Goal: Navigation & Orientation: Understand site structure

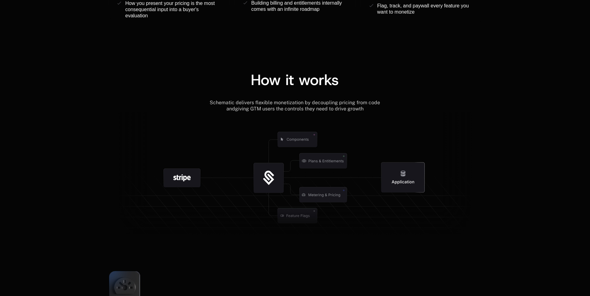
scroll to position [713, 0]
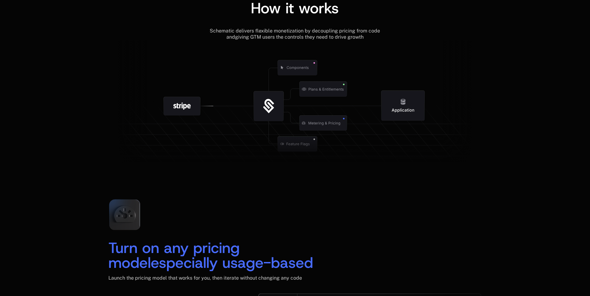
drag, startPoint x: 279, startPoint y: 103, endPoint x: 252, endPoint y: 156, distance: 59.4
click at [252, 156] on g at bounding box center [341, 144] width 572 height 217
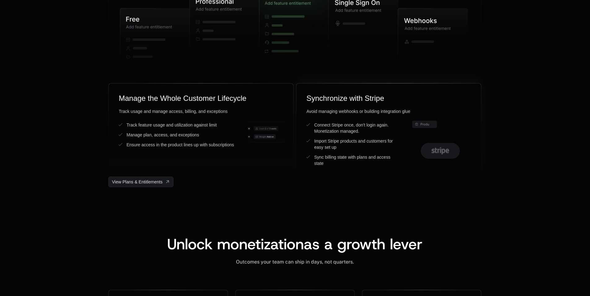
scroll to position [1611, 0]
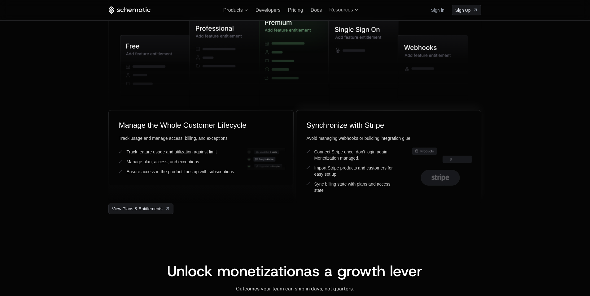
click at [448, 179] on icon at bounding box center [440, 177] width 39 height 15
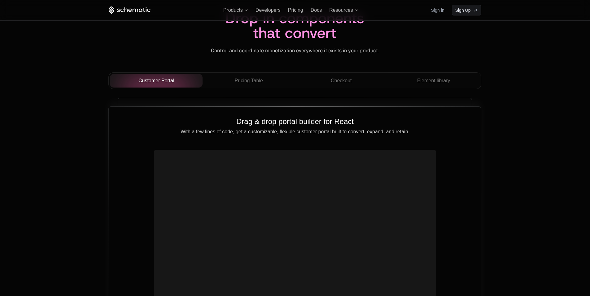
scroll to position [2138, 0]
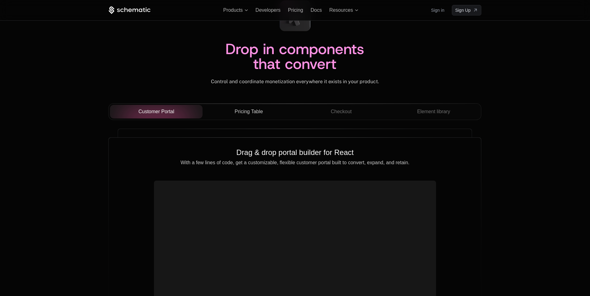
click at [245, 115] on span "Pricing Table" at bounding box center [249, 111] width 28 height 7
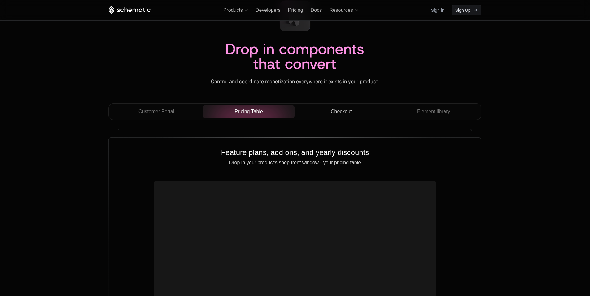
click at [325, 112] on div "Checkout" at bounding box center [341, 111] width 83 height 7
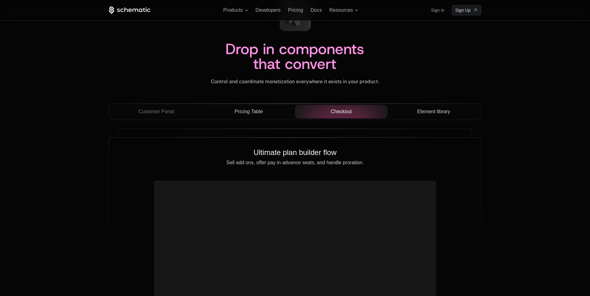
click at [422, 108] on button "Element library" at bounding box center [434, 112] width 93 height 14
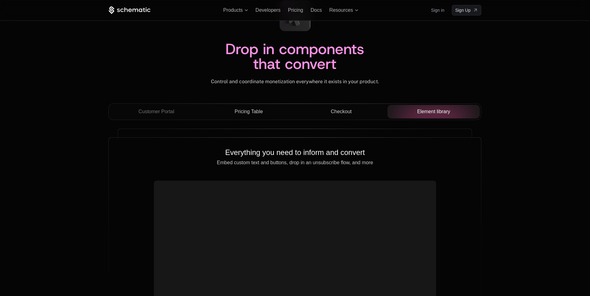
click at [354, 111] on div "Checkout" at bounding box center [341, 111] width 83 height 7
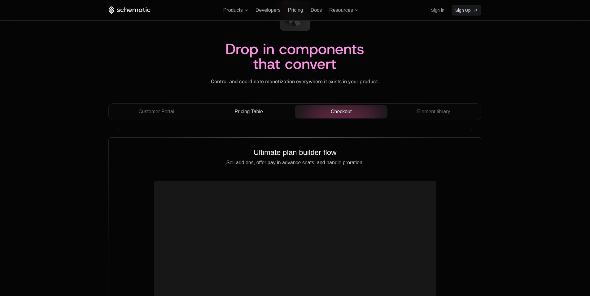
click at [253, 116] on span "Pricing Table" at bounding box center [249, 111] width 28 height 7
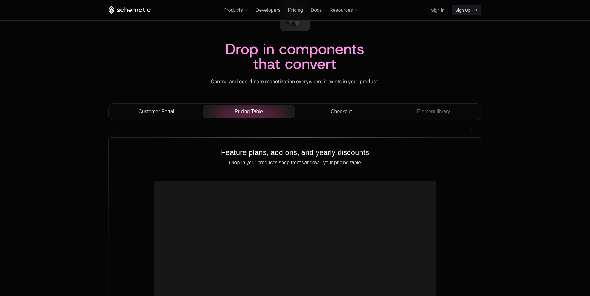
click at [158, 115] on span "Customer Portal" at bounding box center [156, 111] width 36 height 7
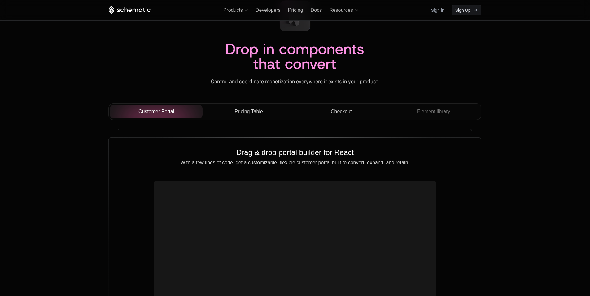
click at [234, 106] on button "Pricing Table" at bounding box center [249, 112] width 93 height 14
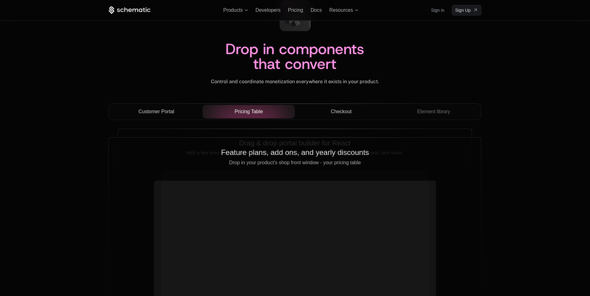
click at [325, 109] on div "Checkout" at bounding box center [341, 111] width 83 height 7
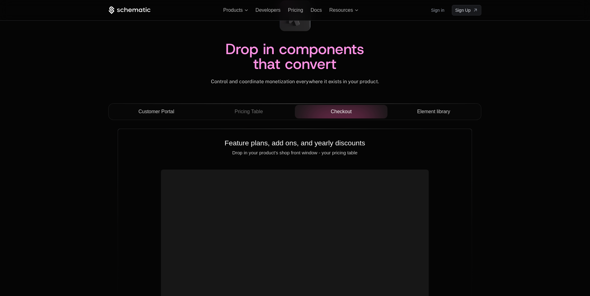
click at [429, 111] on span "Element library" at bounding box center [433, 111] width 33 height 7
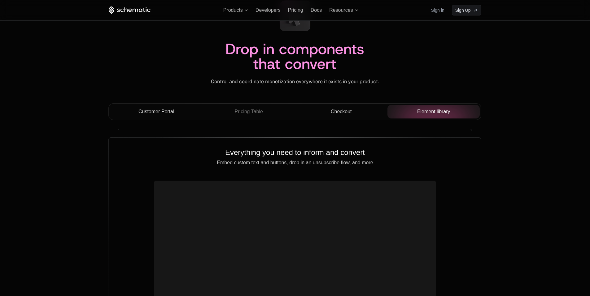
click at [327, 112] on div "Checkout" at bounding box center [341, 111] width 83 height 7
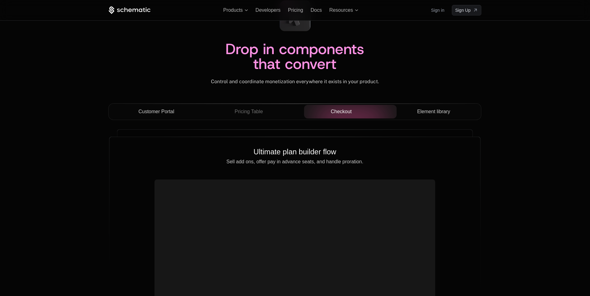
click at [266, 111] on div "Pricing Table" at bounding box center [249, 111] width 83 height 7
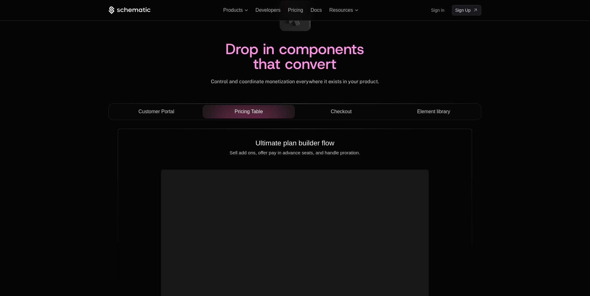
click at [179, 111] on div "Customer Portal" at bounding box center [156, 111] width 83 height 7
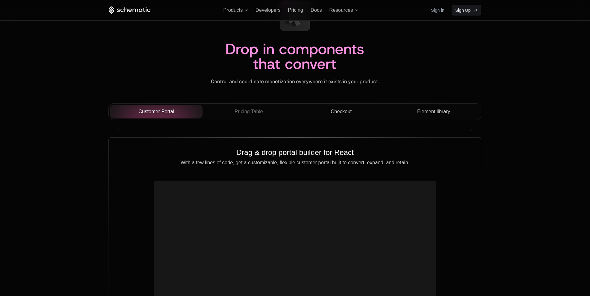
click at [255, 114] on span "Pricing Table" at bounding box center [249, 111] width 28 height 7
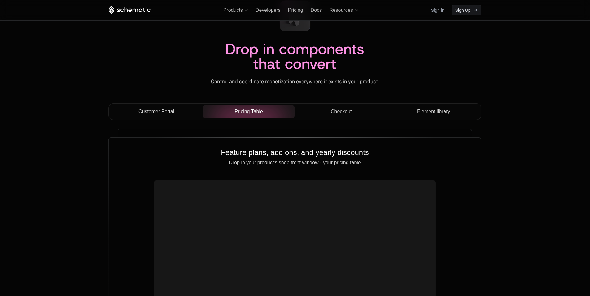
click at [331, 112] on div "Checkout" at bounding box center [341, 111] width 83 height 7
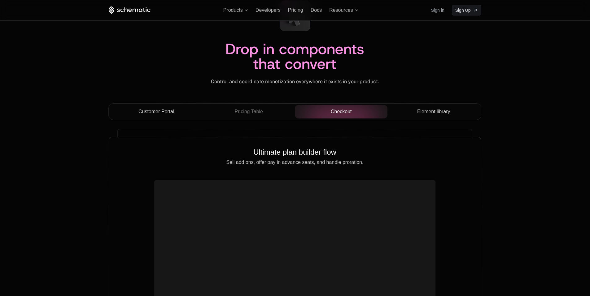
click at [405, 115] on div "Element library" at bounding box center [434, 111] width 83 height 7
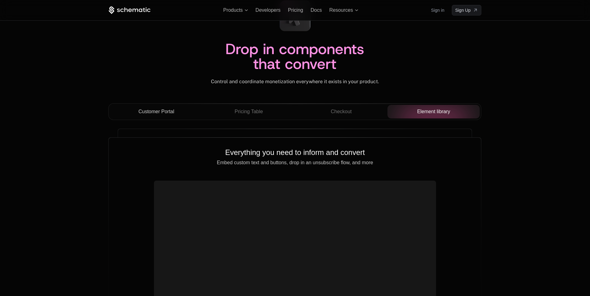
click at [337, 115] on span "Checkout" at bounding box center [341, 111] width 21 height 7
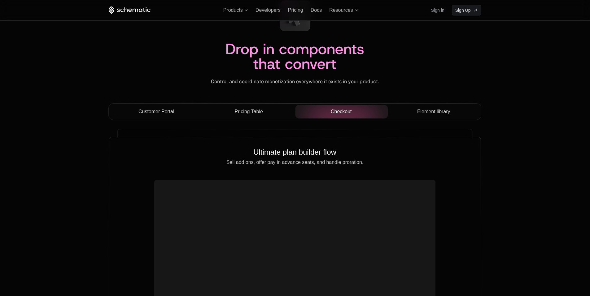
click at [264, 108] on div "Pricing Table" at bounding box center [249, 111] width 83 height 7
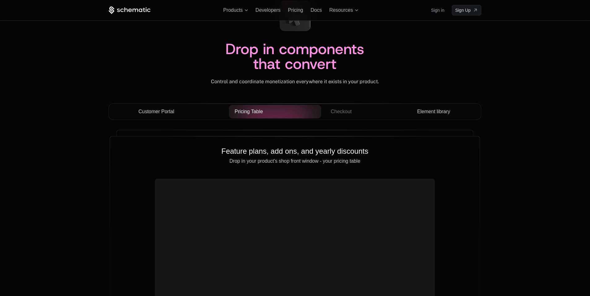
click at [176, 109] on div "Customer Portal" at bounding box center [156, 111] width 83 height 7
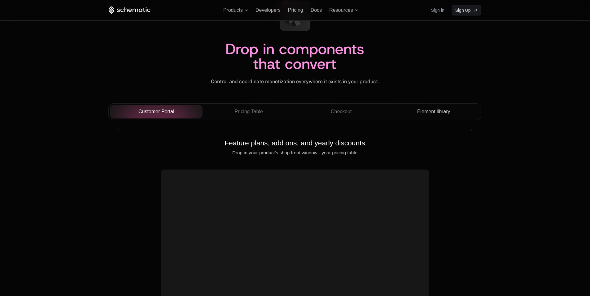
click at [253, 110] on span "Pricing Table" at bounding box center [249, 111] width 28 height 7
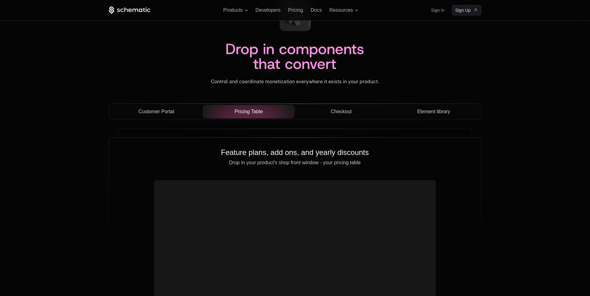
click at [327, 117] on button "Checkout" at bounding box center [341, 112] width 93 height 14
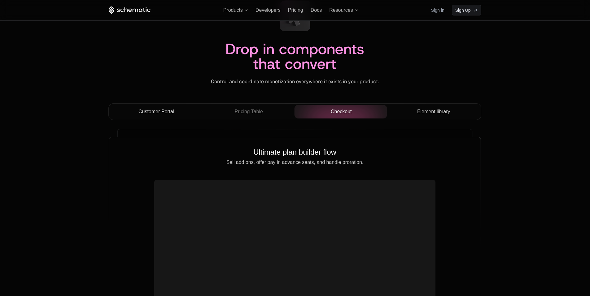
click at [421, 118] on button "Element library" at bounding box center [434, 112] width 93 height 14
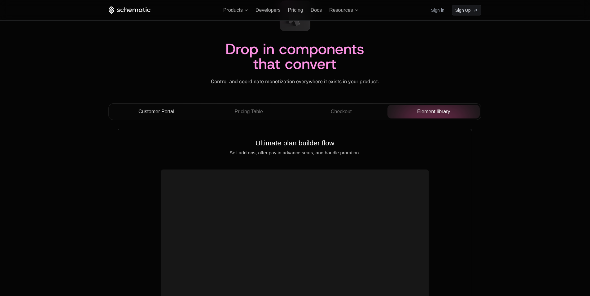
click at [354, 113] on div "Checkout" at bounding box center [341, 111] width 83 height 7
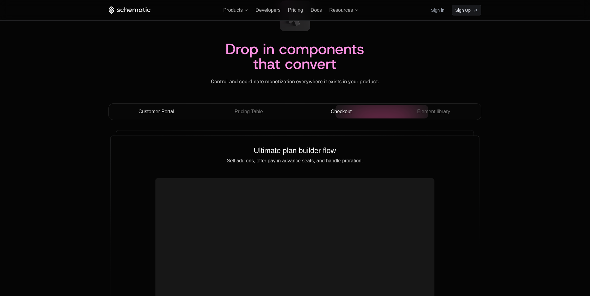
click at [278, 112] on div "Pricing Table" at bounding box center [249, 111] width 83 height 7
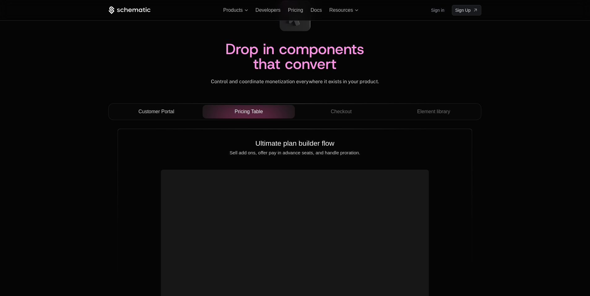
click at [175, 109] on div "Customer Portal" at bounding box center [156, 111] width 83 height 7
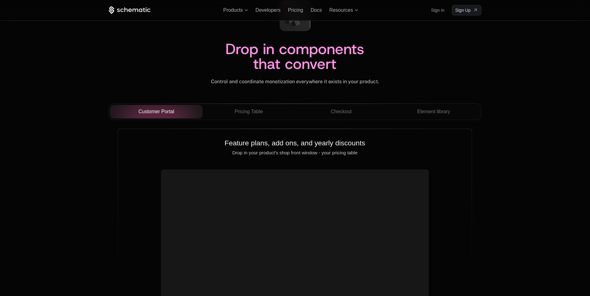
click at [342, 111] on span "Checkout" at bounding box center [341, 111] width 21 height 7
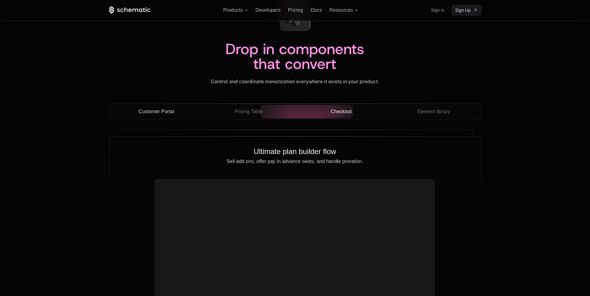
click at [443, 113] on span "Element library" at bounding box center [433, 111] width 33 height 7
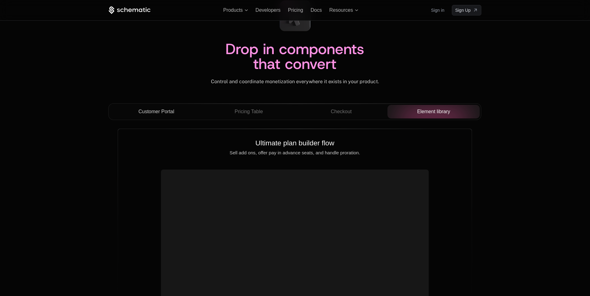
click at [245, 109] on span "Pricing Table" at bounding box center [249, 111] width 28 height 7
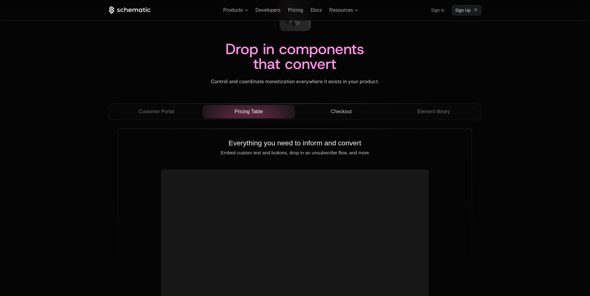
drag, startPoint x: 162, startPoint y: 108, endPoint x: 335, endPoint y: 108, distance: 172.6
click at [173, 106] on button "Customer Portal" at bounding box center [156, 112] width 93 height 14
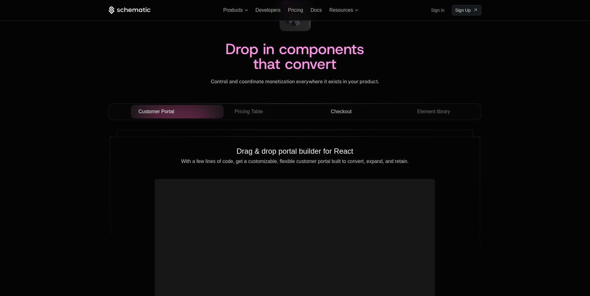
drag, startPoint x: 358, startPoint y: 107, endPoint x: 362, endPoint y: 107, distance: 3.1
click at [362, 107] on button "Checkout" at bounding box center [341, 112] width 93 height 14
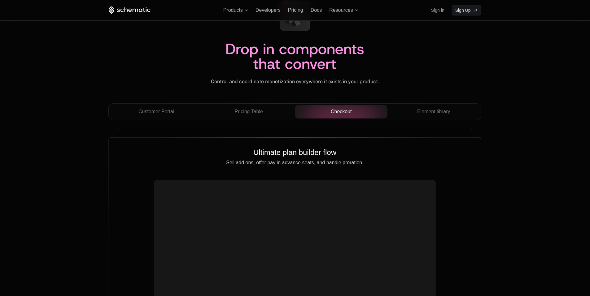
click at [457, 111] on div "Element library" at bounding box center [434, 111] width 83 height 7
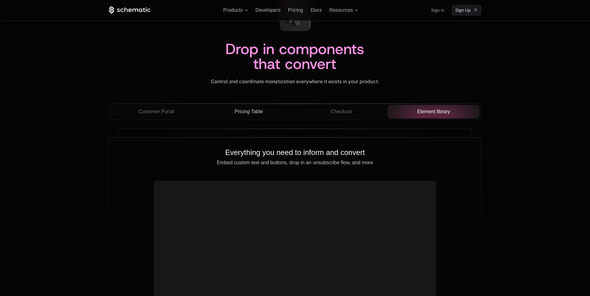
drag, startPoint x: 244, startPoint y: 107, endPoint x: 151, endPoint y: 105, distance: 92.3
click at [242, 107] on button "Pricing Table" at bounding box center [249, 112] width 93 height 14
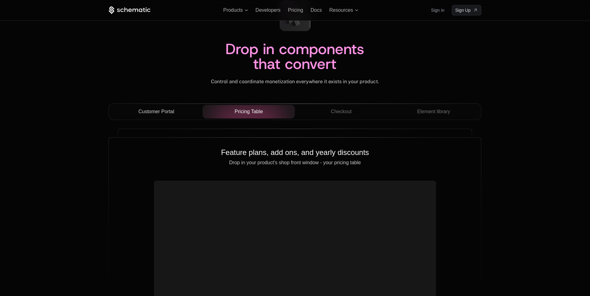
click at [147, 105] on button "Customer Portal" at bounding box center [156, 112] width 93 height 14
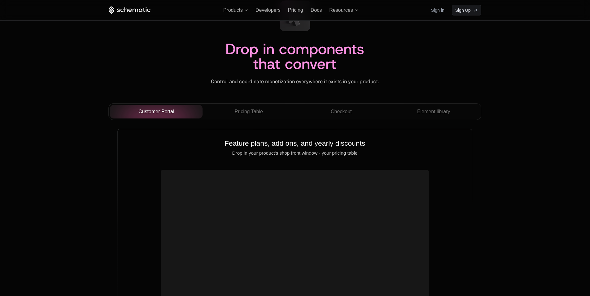
click at [341, 110] on span "Checkout" at bounding box center [341, 111] width 21 height 7
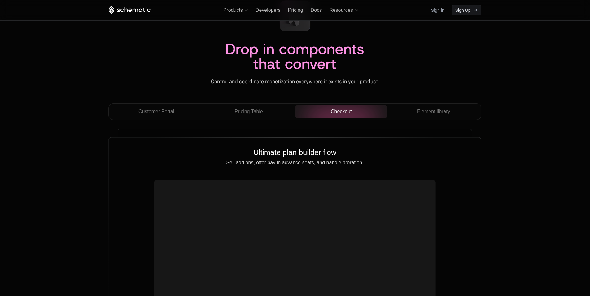
click at [438, 112] on span "Element library" at bounding box center [433, 111] width 33 height 7
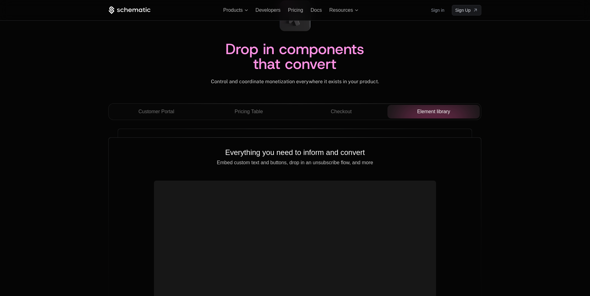
click at [260, 113] on span "Pricing Table" at bounding box center [249, 111] width 28 height 7
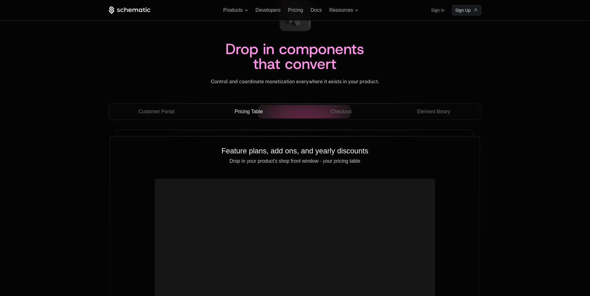
click at [179, 110] on div "Customer Portal" at bounding box center [156, 111] width 83 height 7
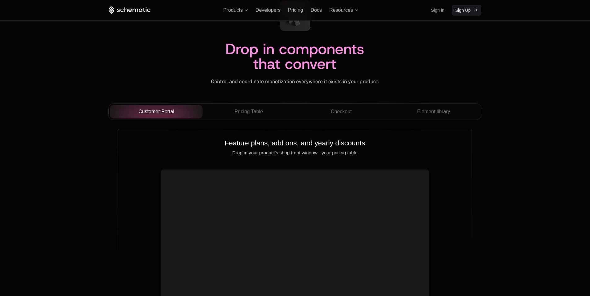
click at [359, 112] on div "Checkout" at bounding box center [341, 111] width 83 height 7
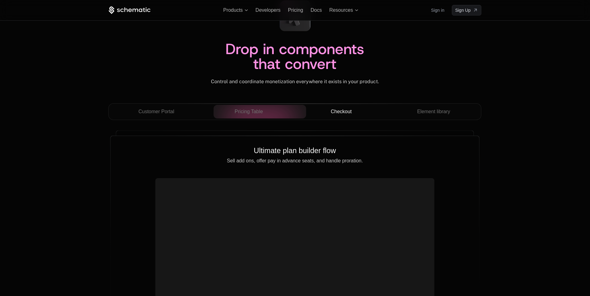
click at [435, 114] on span "Element library" at bounding box center [433, 111] width 33 height 7
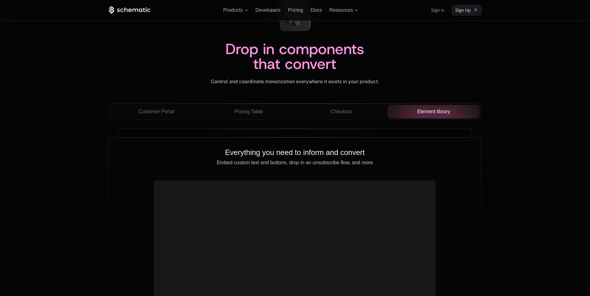
click at [256, 115] on span "Pricing Table" at bounding box center [249, 111] width 28 height 7
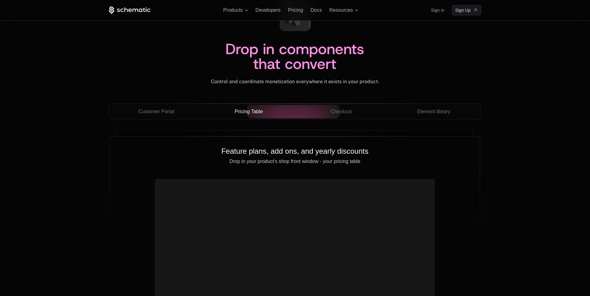
click at [164, 112] on span "Customer Portal" at bounding box center [156, 111] width 36 height 7
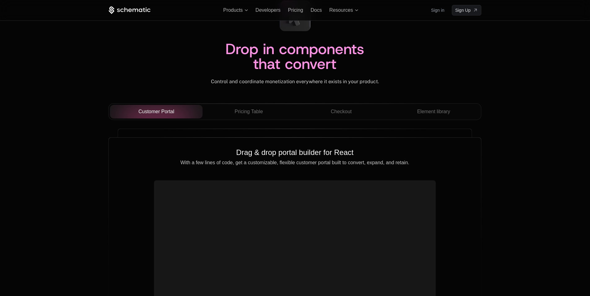
click at [360, 113] on div "Checkout" at bounding box center [341, 111] width 83 height 7
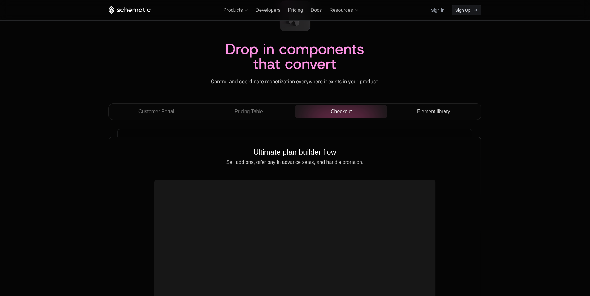
drag, startPoint x: 389, startPoint y: 113, endPoint x: 425, endPoint y: 114, distance: 36.3
click at [425, 114] on span "Element library" at bounding box center [433, 111] width 33 height 7
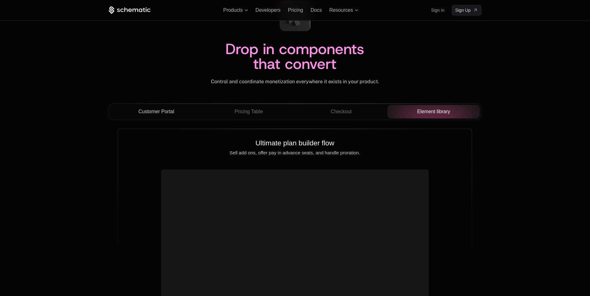
drag, startPoint x: 241, startPoint y: 111, endPoint x: 201, endPoint y: 111, distance: 39.7
click at [237, 111] on span "Pricing Table" at bounding box center [249, 111] width 28 height 7
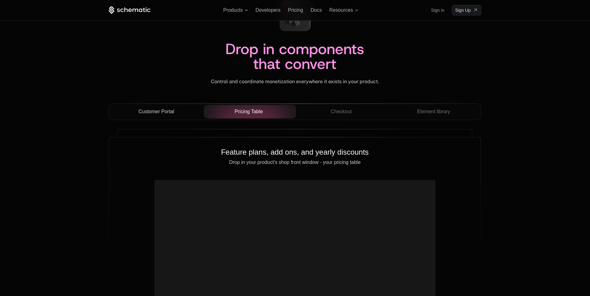
click at [154, 111] on span "Customer Portal" at bounding box center [156, 111] width 36 height 7
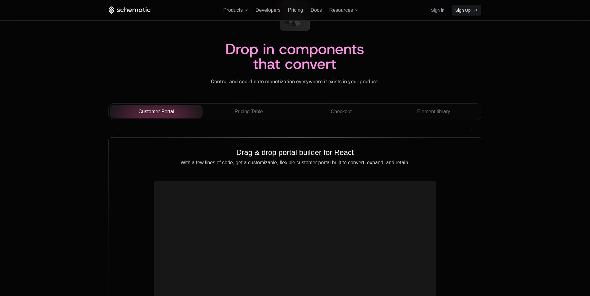
click at [332, 112] on span "Checkout" at bounding box center [341, 111] width 21 height 7
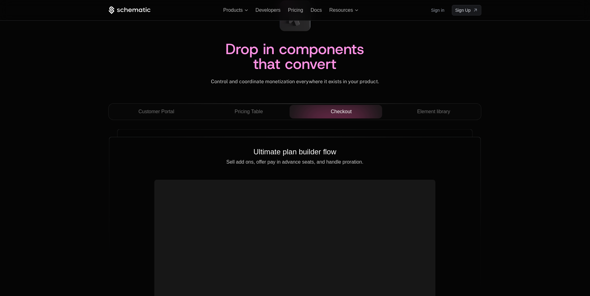
click at [429, 111] on span "Element library" at bounding box center [433, 111] width 33 height 7
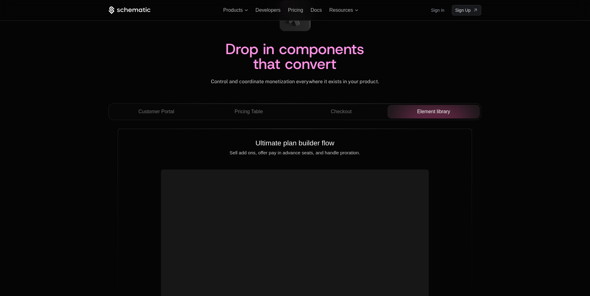
click at [224, 110] on div "Pricing Table" at bounding box center [249, 111] width 83 height 7
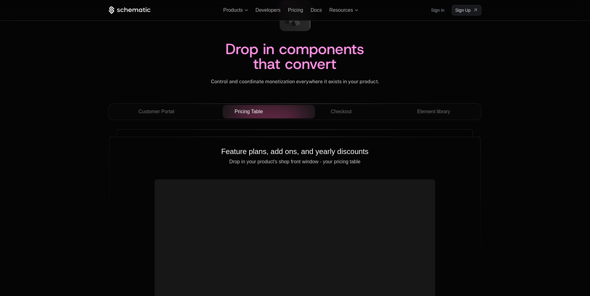
click at [171, 113] on span "Customer Portal" at bounding box center [156, 111] width 36 height 7
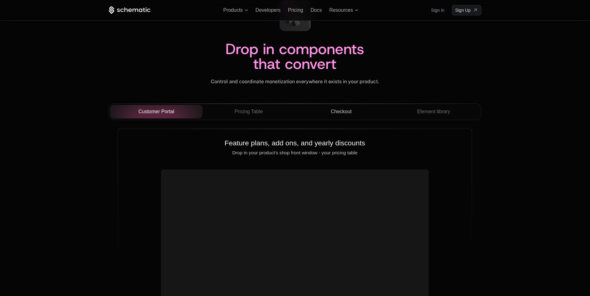
drag, startPoint x: 345, startPoint y: 118, endPoint x: 447, endPoint y: 118, distance: 101.9
click at [346, 118] on button "Checkout" at bounding box center [341, 112] width 93 height 14
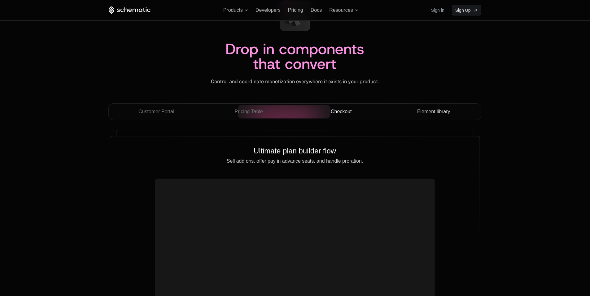
click at [459, 117] on button "Element library" at bounding box center [434, 112] width 93 height 14
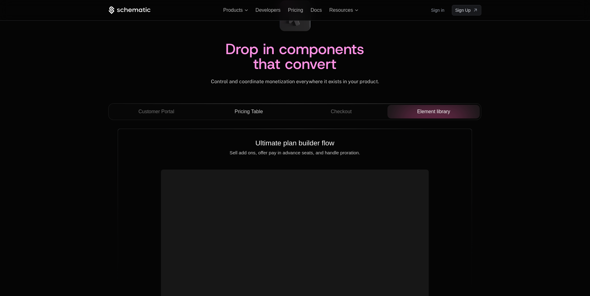
click at [253, 118] on button "Pricing Table" at bounding box center [249, 112] width 93 height 14
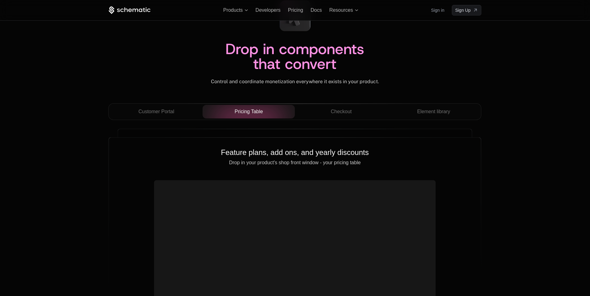
click at [183, 113] on div "Customer Portal" at bounding box center [156, 111] width 83 height 7
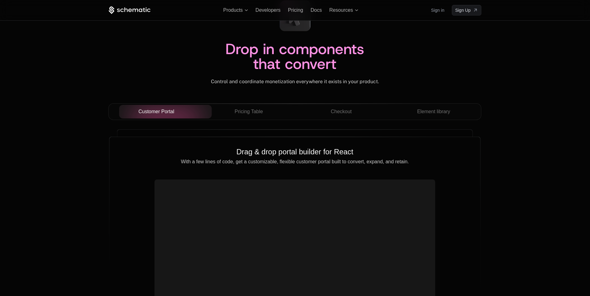
click at [365, 112] on div "Checkout" at bounding box center [341, 111] width 83 height 7
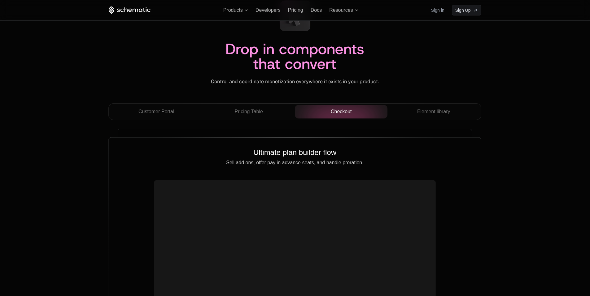
drag, startPoint x: 442, startPoint y: 112, endPoint x: 433, endPoint y: 113, distance: 9.3
click at [433, 113] on span "Element library" at bounding box center [433, 111] width 33 height 7
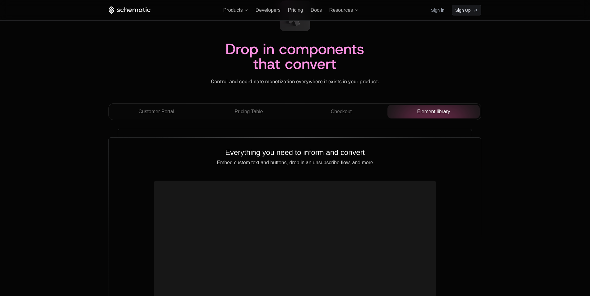
click at [258, 113] on span "Pricing Table" at bounding box center [249, 111] width 28 height 7
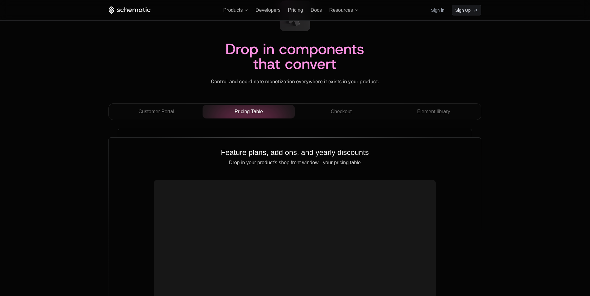
click at [190, 111] on div "Customer Portal" at bounding box center [156, 111] width 83 height 7
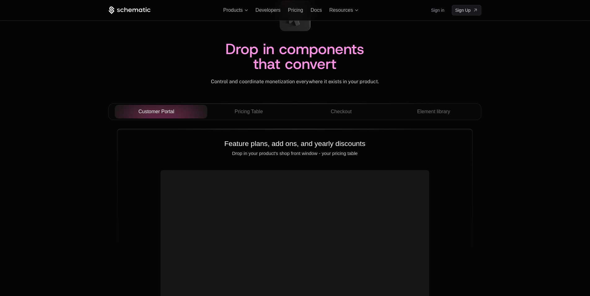
click at [308, 111] on div "Checkout" at bounding box center [341, 111] width 83 height 7
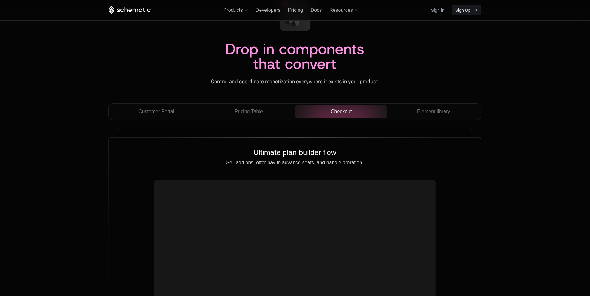
click at [457, 112] on div "Element library" at bounding box center [434, 111] width 83 height 7
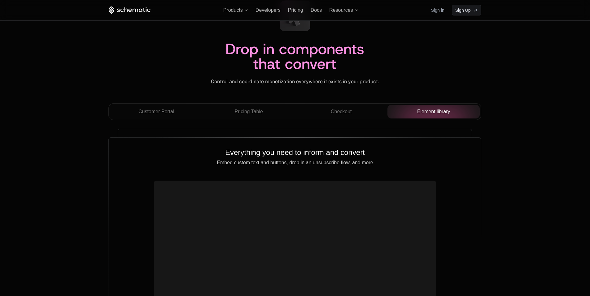
click at [267, 111] on div "Pricing Table" at bounding box center [249, 111] width 83 height 7
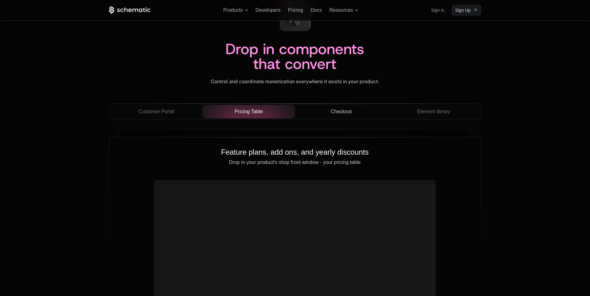
click at [310, 108] on div "Checkout" at bounding box center [341, 111] width 83 height 7
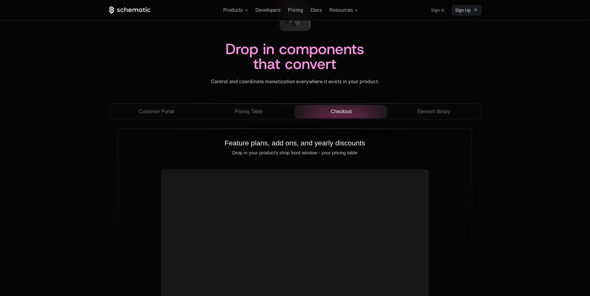
click at [259, 110] on span "Pricing Table" at bounding box center [249, 111] width 28 height 7
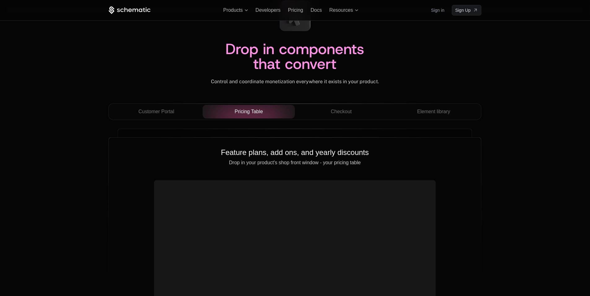
click at [336, 108] on span "Checkout" at bounding box center [341, 111] width 21 height 7
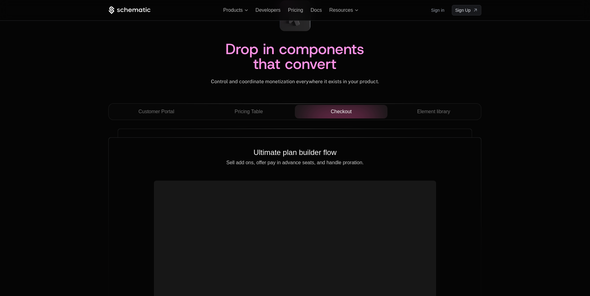
drag, startPoint x: 244, startPoint y: 112, endPoint x: 338, endPoint y: 108, distance: 94.6
click at [248, 111] on span "Pricing Table" at bounding box center [249, 111] width 28 height 7
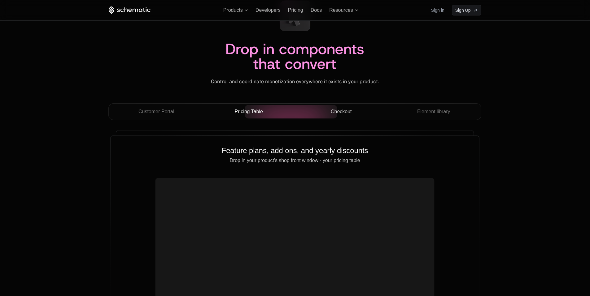
click at [350, 108] on button "Checkout" at bounding box center [341, 112] width 93 height 14
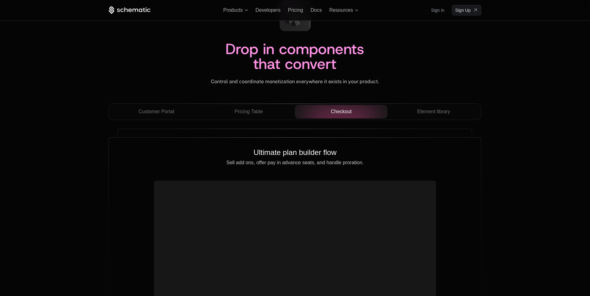
click at [223, 110] on div "Pricing Table" at bounding box center [249, 111] width 83 height 7
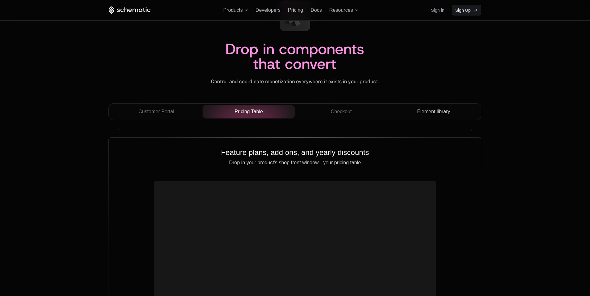
click at [388, 109] on button "Element library" at bounding box center [434, 112] width 93 height 14
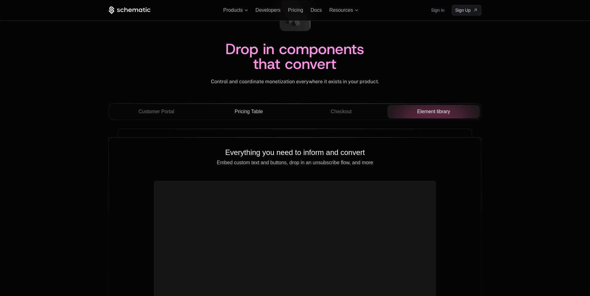
click at [206, 115] on button "Pricing Table" at bounding box center [249, 112] width 93 height 14
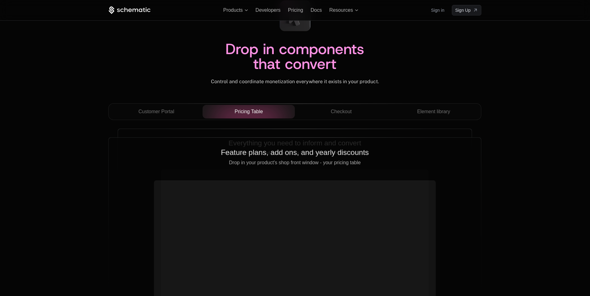
click at [373, 113] on div "Checkout" at bounding box center [341, 111] width 83 height 7
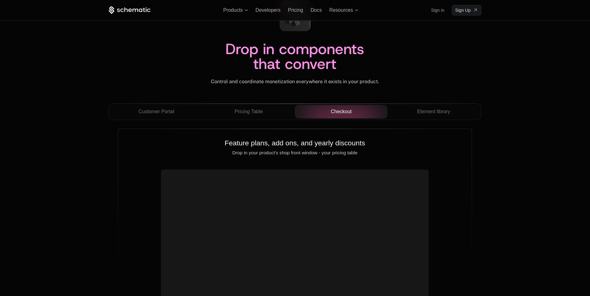
drag, startPoint x: 226, startPoint y: 112, endPoint x: 387, endPoint y: 116, distance: 161.4
click at [239, 111] on div "Pricing Table" at bounding box center [249, 111] width 83 height 7
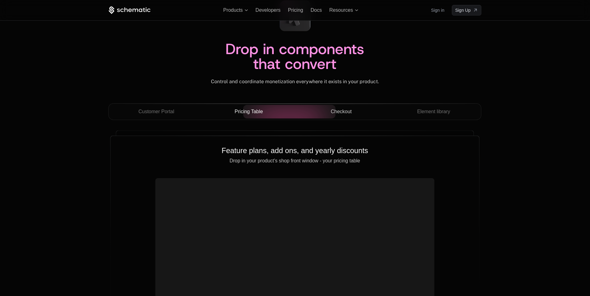
drag, startPoint x: 406, startPoint y: 116, endPoint x: 384, endPoint y: 117, distance: 21.4
click at [397, 116] on button "Element library" at bounding box center [434, 112] width 93 height 14
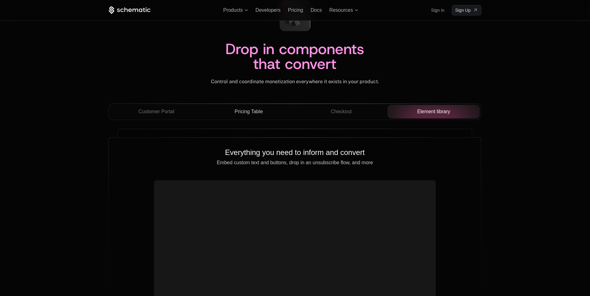
click at [286, 117] on button "Pricing Table" at bounding box center [249, 112] width 93 height 14
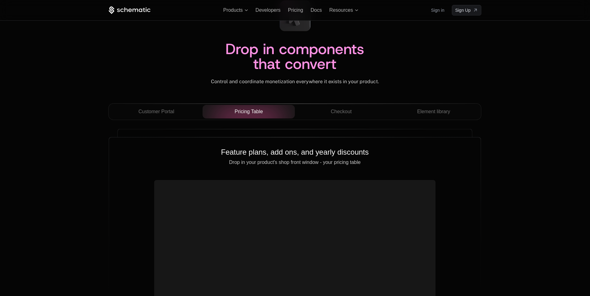
click at [245, 112] on span "Pricing Table" at bounding box center [249, 111] width 28 height 7
click at [406, 113] on div "Element library" at bounding box center [434, 111] width 83 height 7
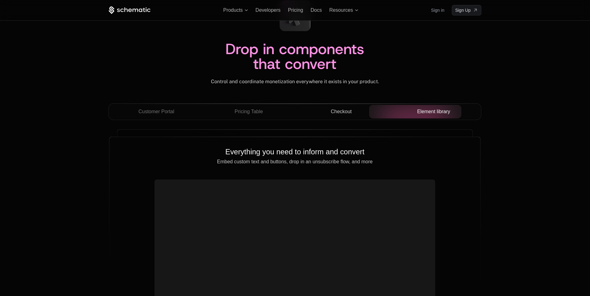
click at [372, 117] on div "Customer Portal Pricing Table Checkout Element library" at bounding box center [294, 111] width 373 height 17
click at [510, 102] on div "Drop in components that convert Control and coordinate monetization everywhere …" at bounding box center [295, 176] width 590 height 410
click at [360, 118] on button "Checkout" at bounding box center [341, 112] width 93 height 14
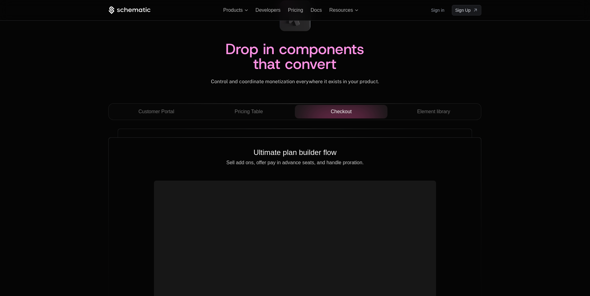
click at [264, 112] on div "Pricing Table" at bounding box center [249, 111] width 83 height 7
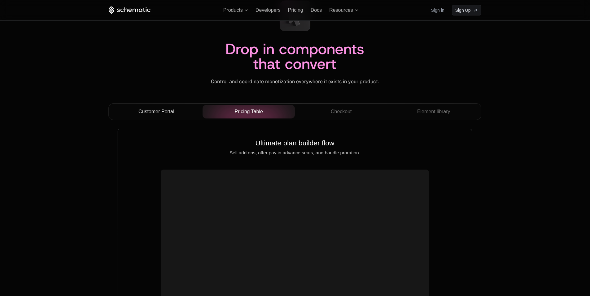
click at [188, 108] on button "Customer Portal" at bounding box center [156, 112] width 93 height 14
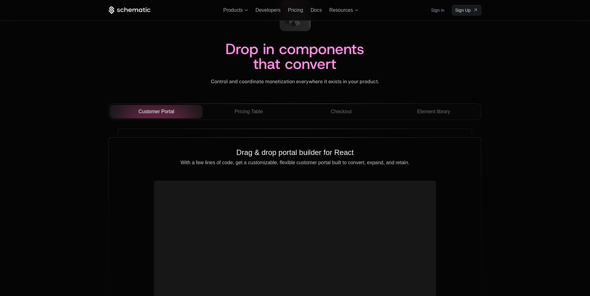
click at [425, 110] on span "Element library" at bounding box center [433, 111] width 33 height 7
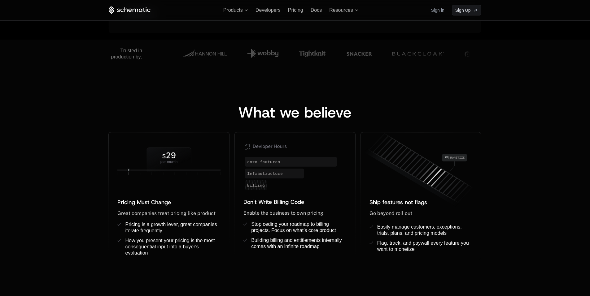
scroll to position [403, 0]
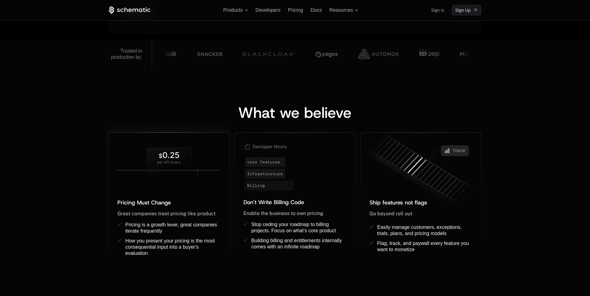
scroll to position [403, 0]
